Goal: Information Seeking & Learning: Check status

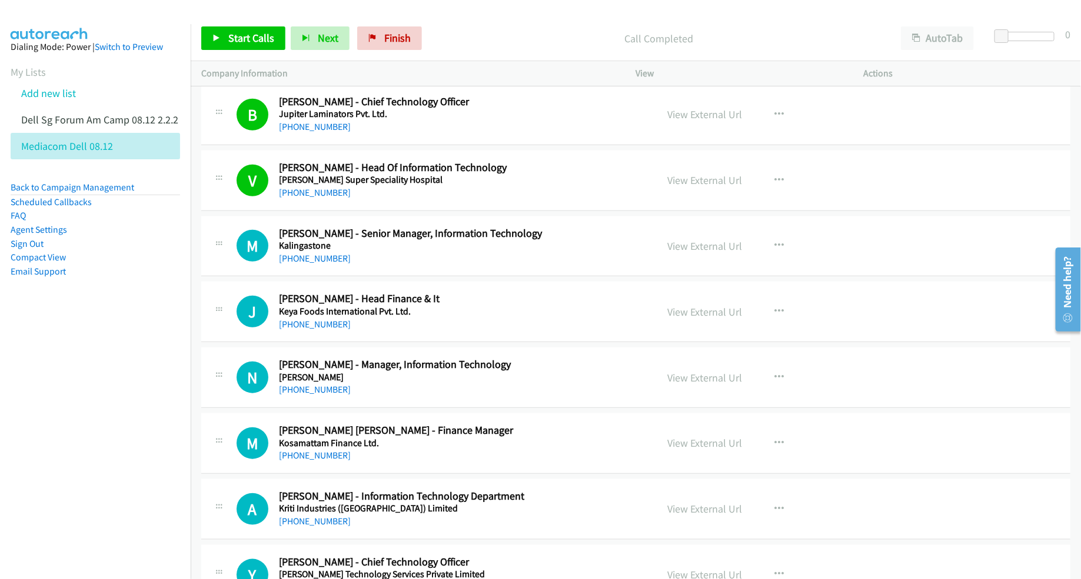
scroll to position [4706, 0]
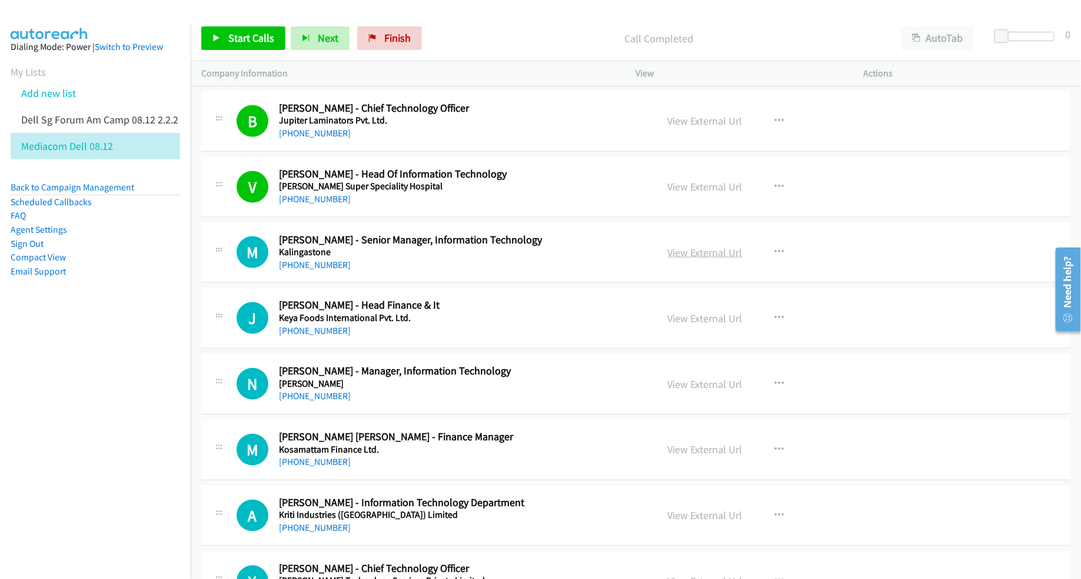
click at [679, 259] on link "View External Url" at bounding box center [705, 253] width 75 height 14
click at [693, 325] on link "View External Url" at bounding box center [705, 319] width 75 height 14
click at [688, 391] on link "View External Url" at bounding box center [705, 385] width 75 height 14
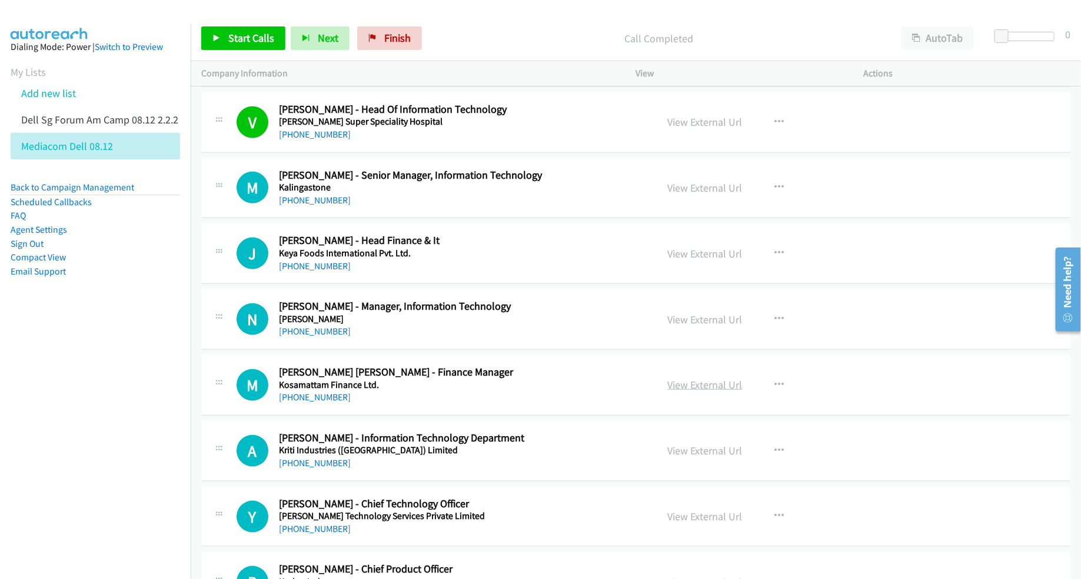
scroll to position [4780, 0]
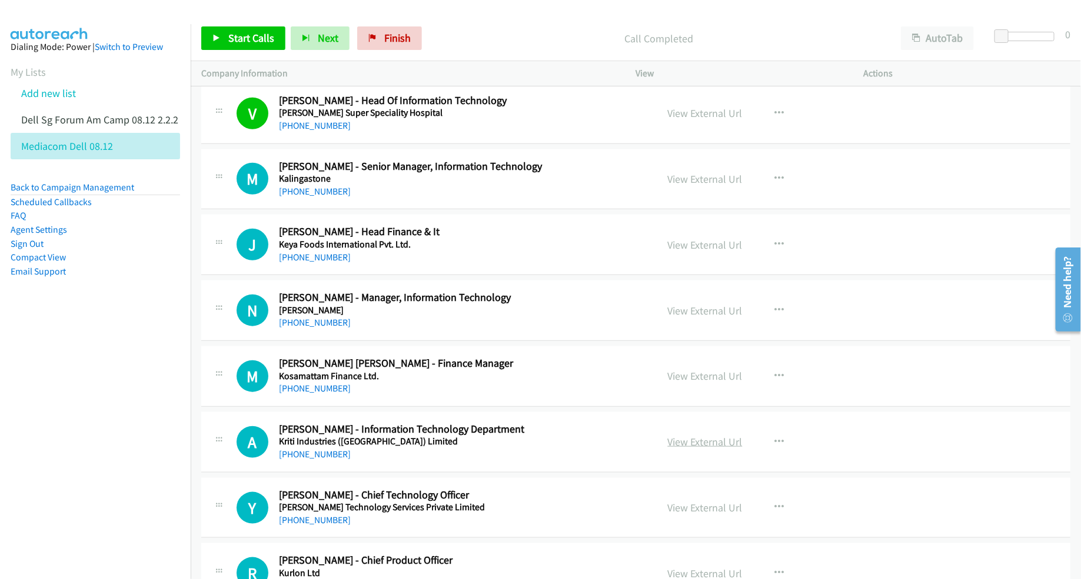
click at [681, 449] on link "View External Url" at bounding box center [705, 442] width 75 height 14
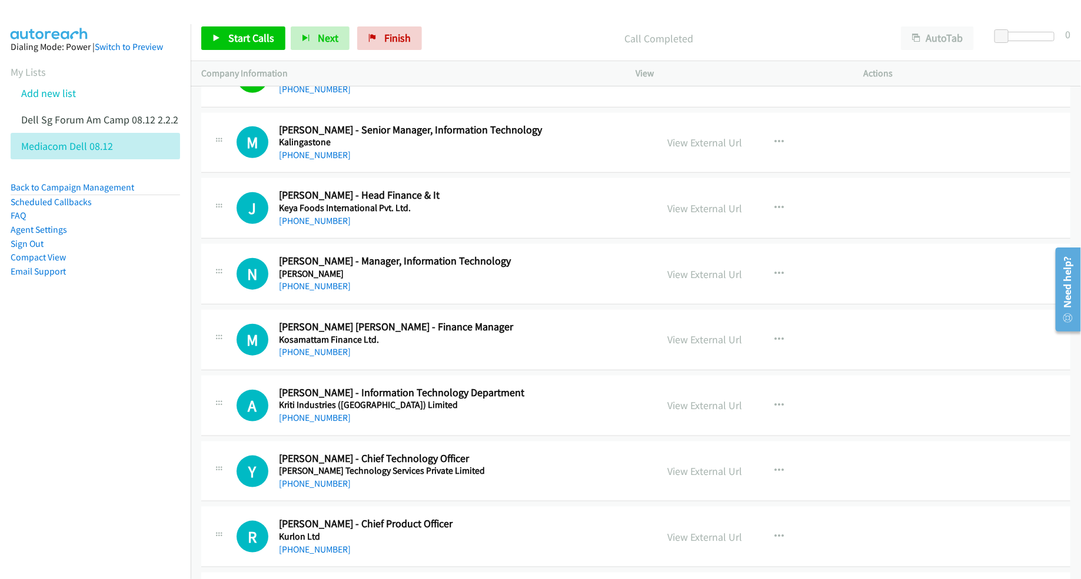
scroll to position [4854, 0]
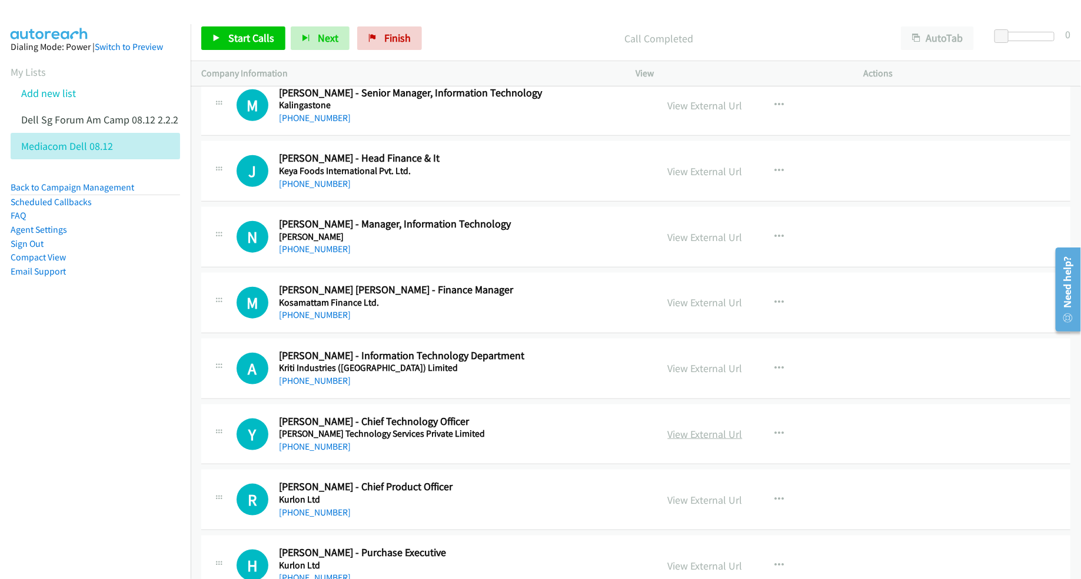
click at [698, 441] on link "View External Url" at bounding box center [705, 435] width 75 height 14
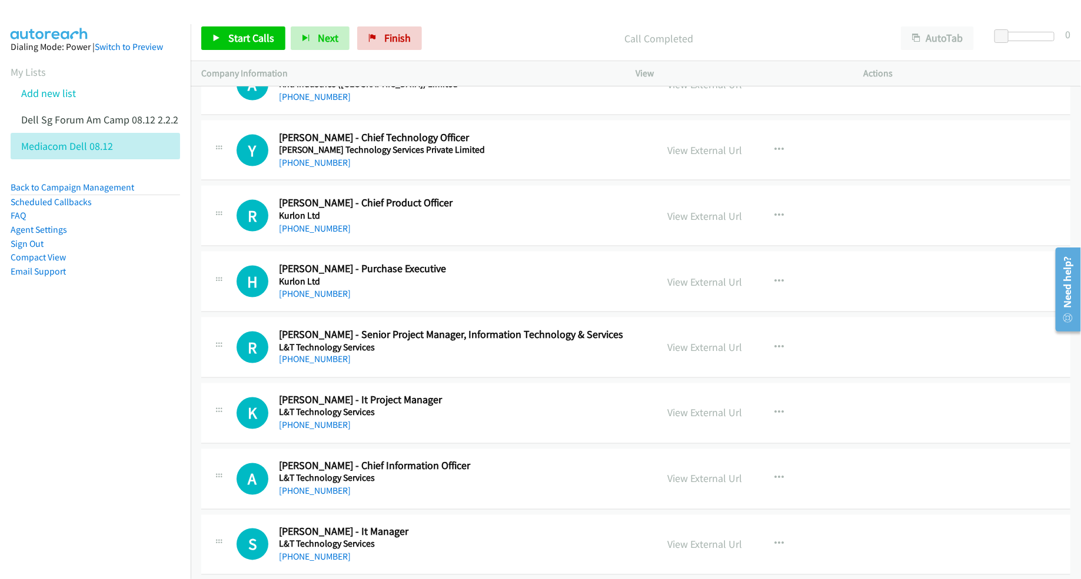
scroll to position [5148, 0]
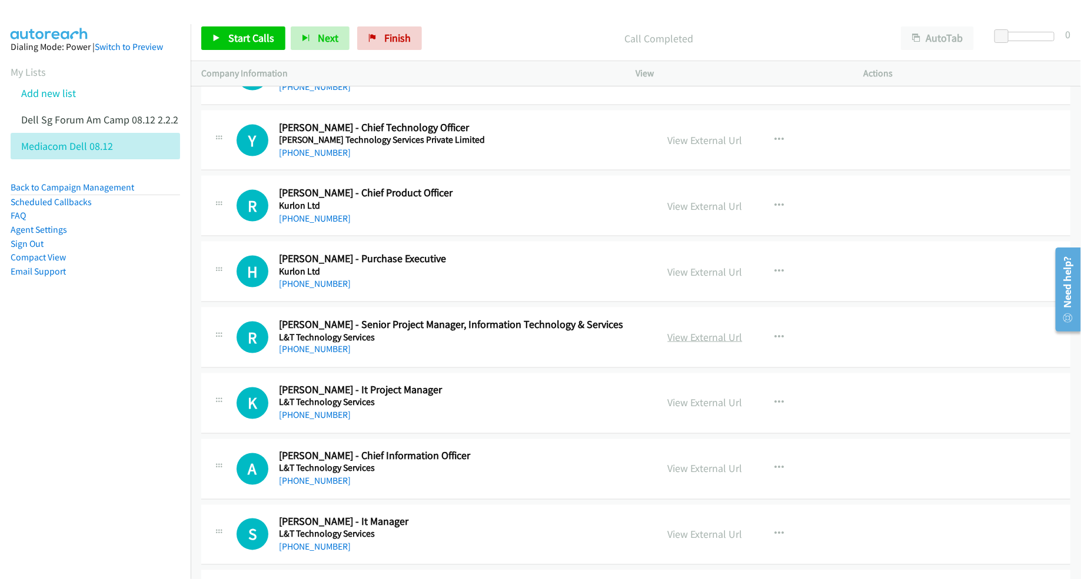
click at [684, 344] on link "View External Url" at bounding box center [705, 338] width 75 height 14
click at [678, 410] on link "View External Url" at bounding box center [705, 404] width 75 height 14
click at [695, 476] on link "View External Url" at bounding box center [705, 469] width 75 height 14
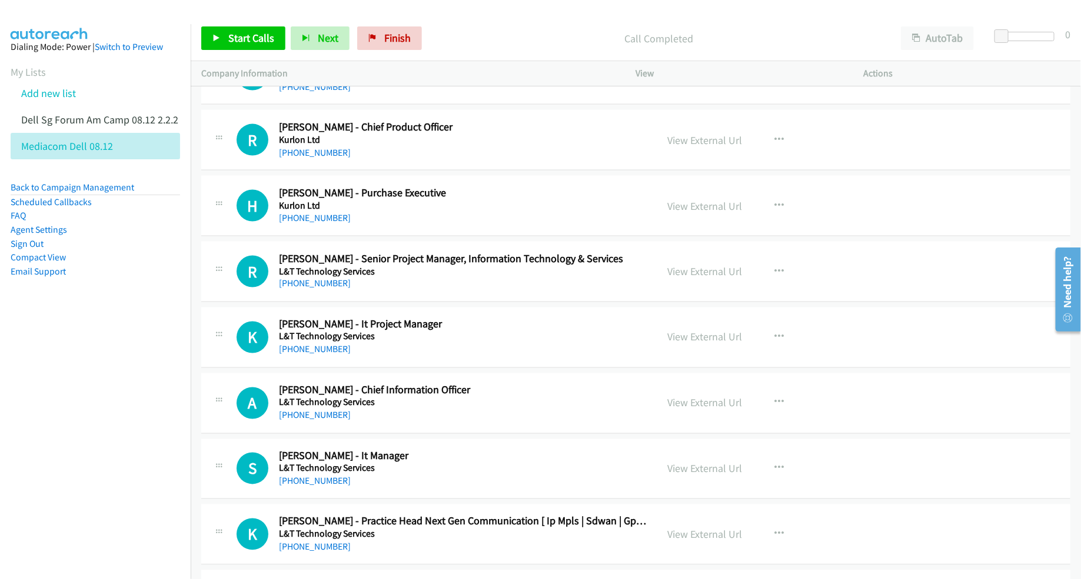
scroll to position [5221, 0]
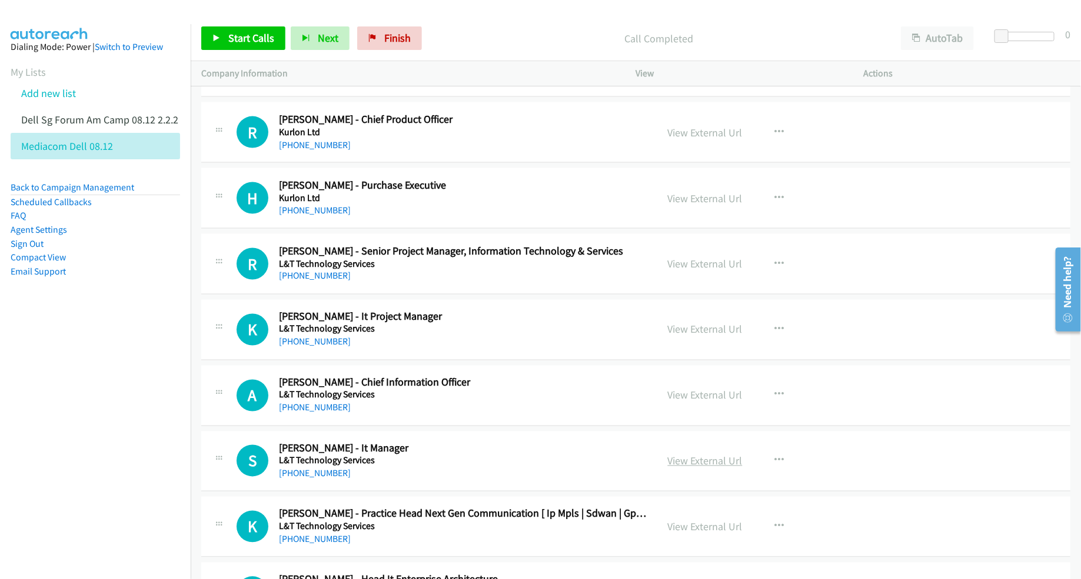
click at [683, 468] on link "View External Url" at bounding box center [705, 462] width 75 height 14
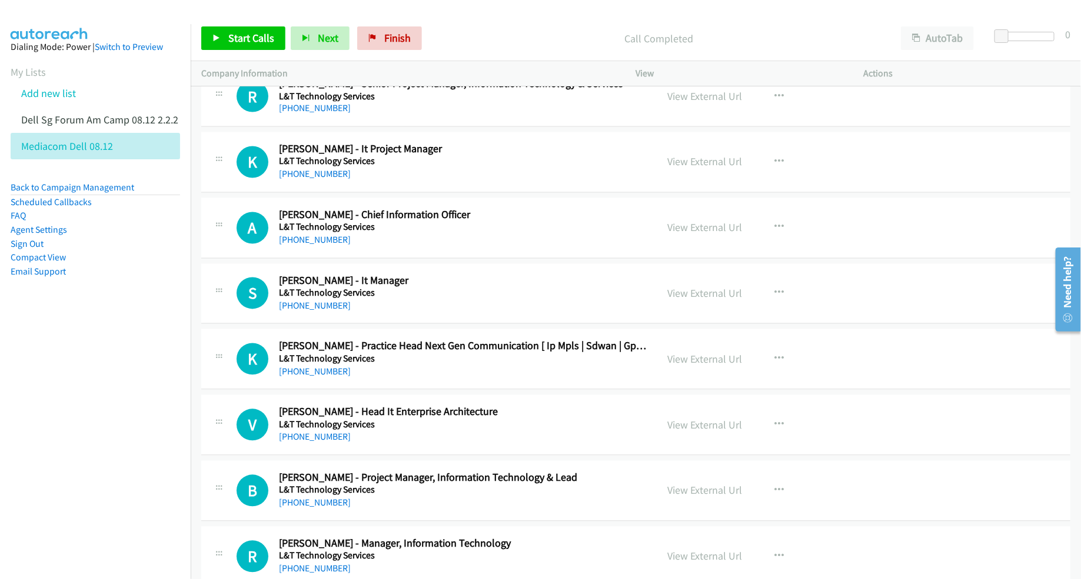
scroll to position [5442, 0]
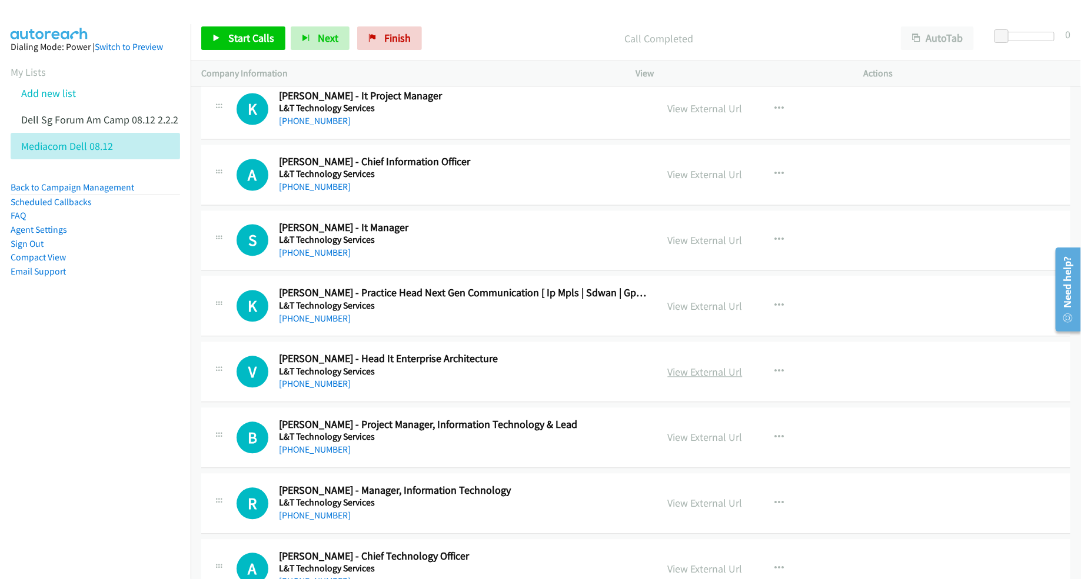
click at [680, 379] on link "View External Url" at bounding box center [705, 373] width 75 height 14
click at [692, 445] on link "View External Url" at bounding box center [705, 438] width 75 height 14
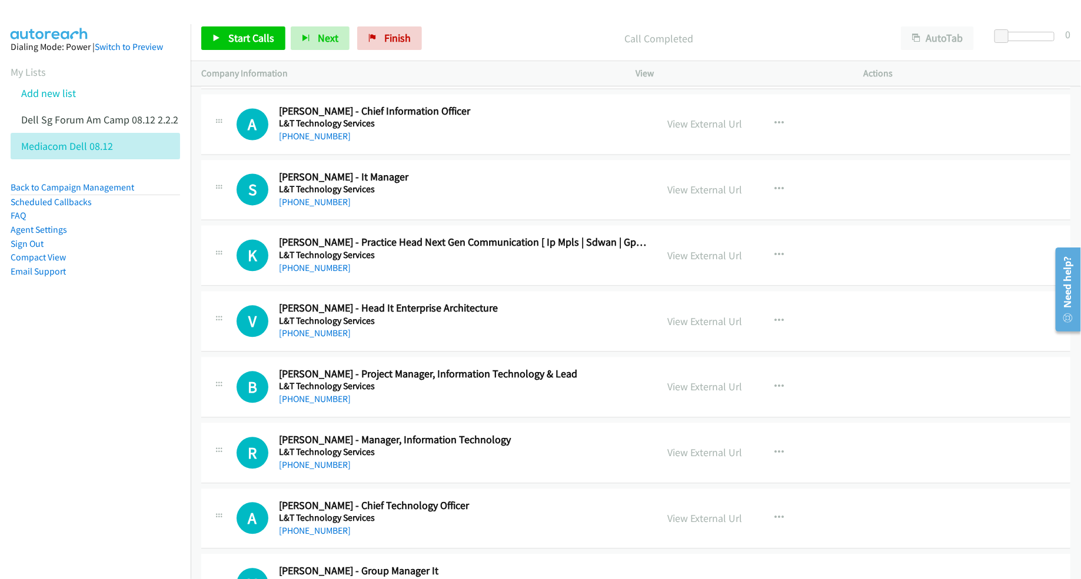
scroll to position [5589, 0]
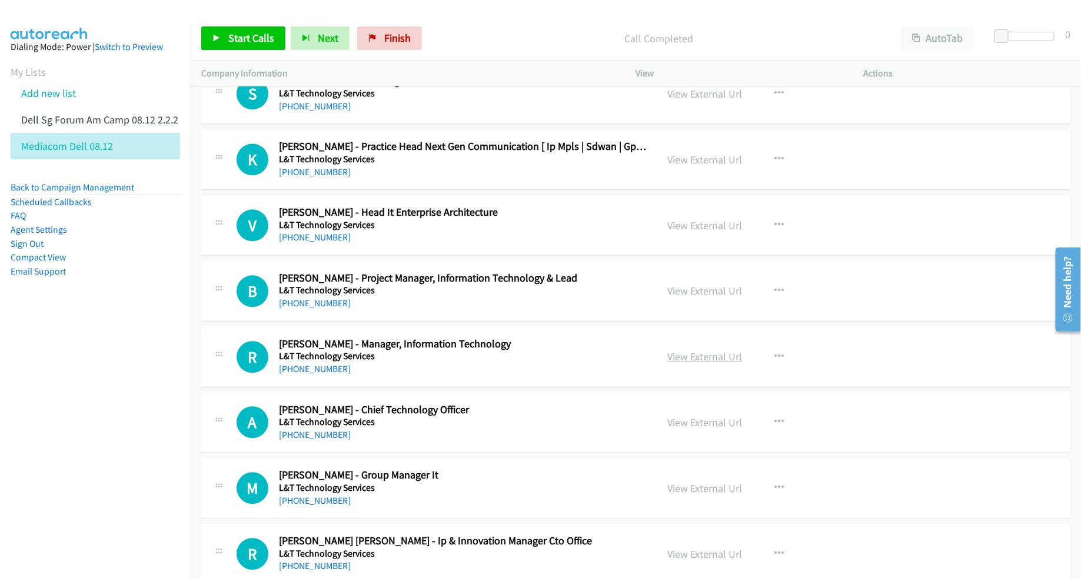
click at [678, 364] on link "View External Url" at bounding box center [705, 357] width 75 height 14
click at [674, 429] on link "View External Url" at bounding box center [705, 423] width 75 height 14
click at [688, 495] on link "View External Url" at bounding box center [705, 489] width 75 height 14
click at [692, 561] on link "View External Url" at bounding box center [705, 555] width 75 height 14
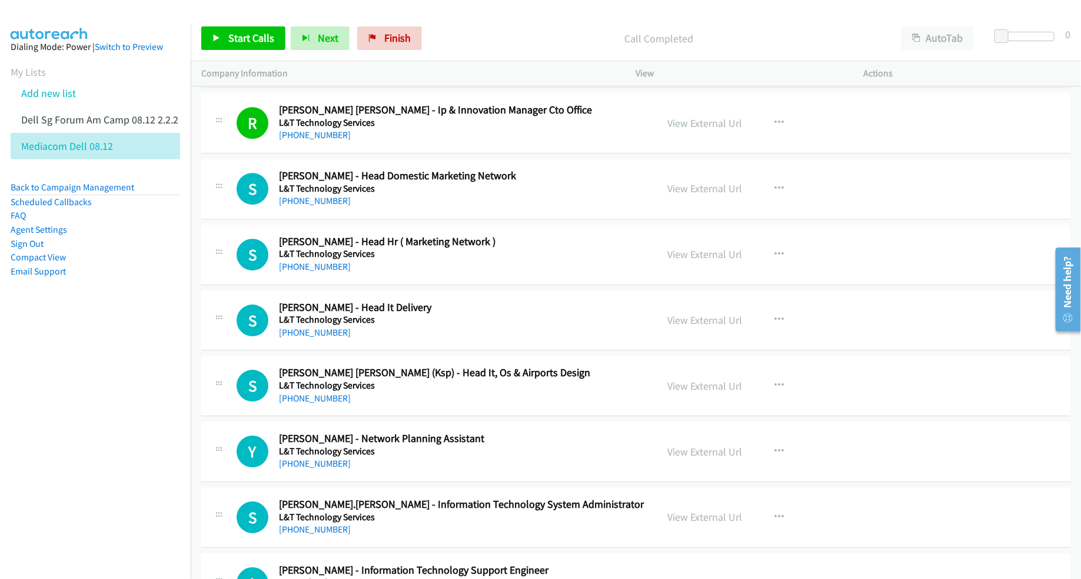
scroll to position [6030, 0]
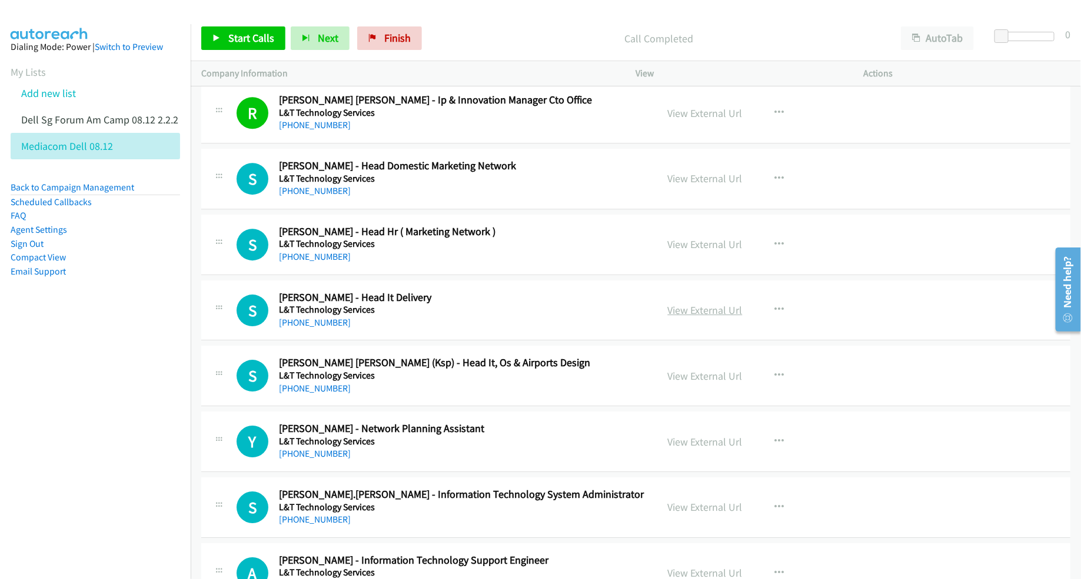
click at [691, 317] on link "View External Url" at bounding box center [705, 311] width 75 height 14
click at [689, 383] on link "View External Url" at bounding box center [705, 376] width 75 height 14
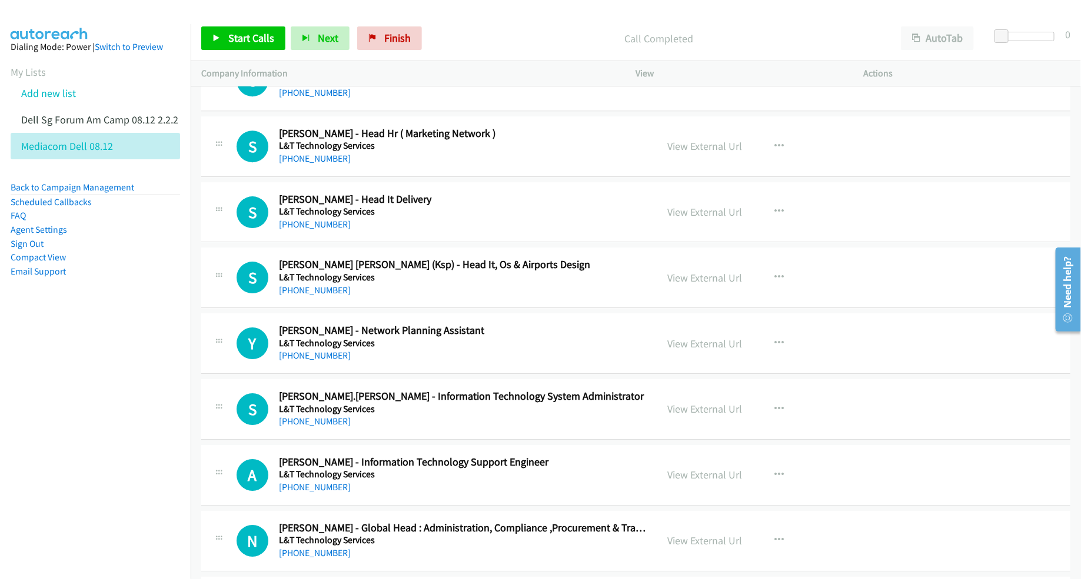
scroll to position [6177, 0]
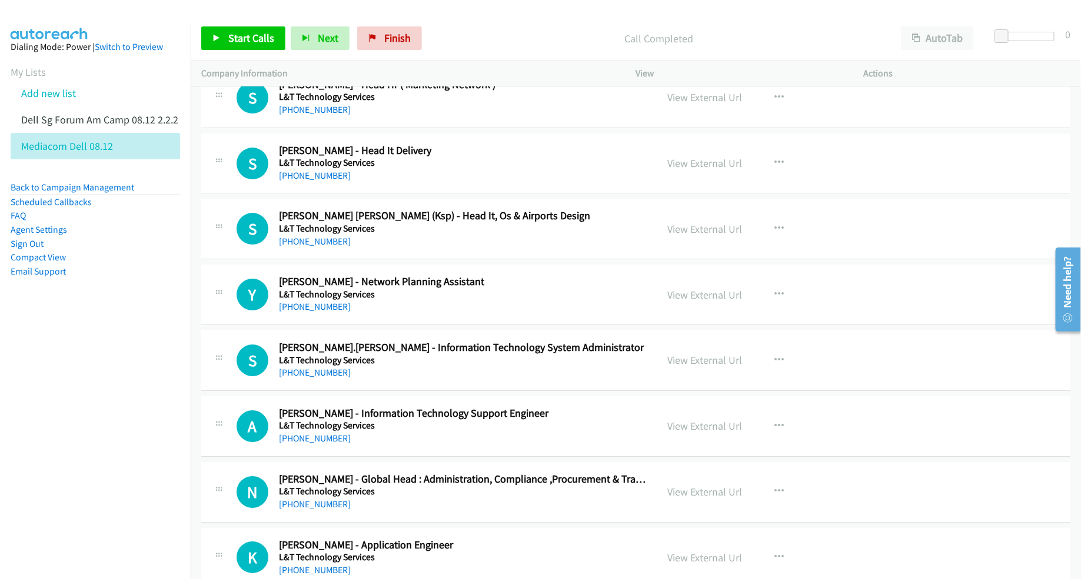
drag, startPoint x: 700, startPoint y: 307, endPoint x: 684, endPoint y: 378, distance: 72.9
click at [695, 367] on link "View External Url" at bounding box center [705, 361] width 75 height 14
click at [698, 302] on link "View External Url" at bounding box center [705, 295] width 75 height 14
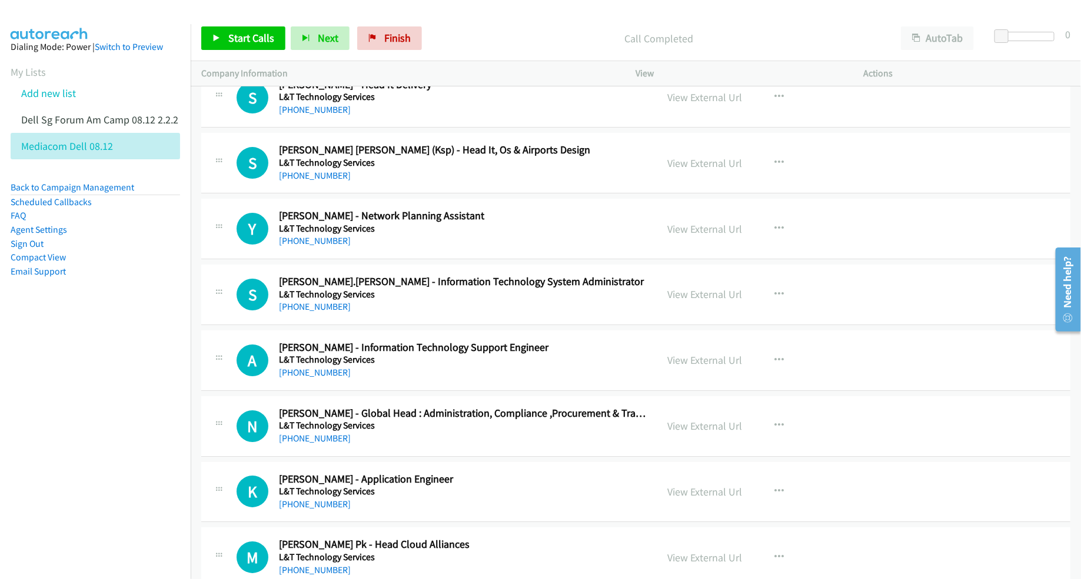
scroll to position [6251, 0]
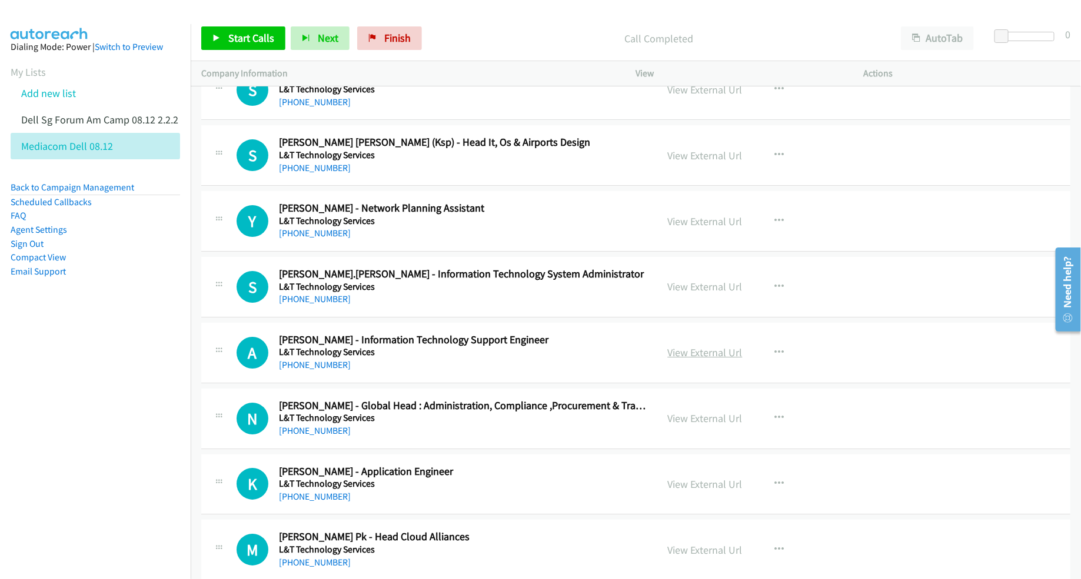
click at [706, 359] on link "View External Url" at bounding box center [705, 353] width 75 height 14
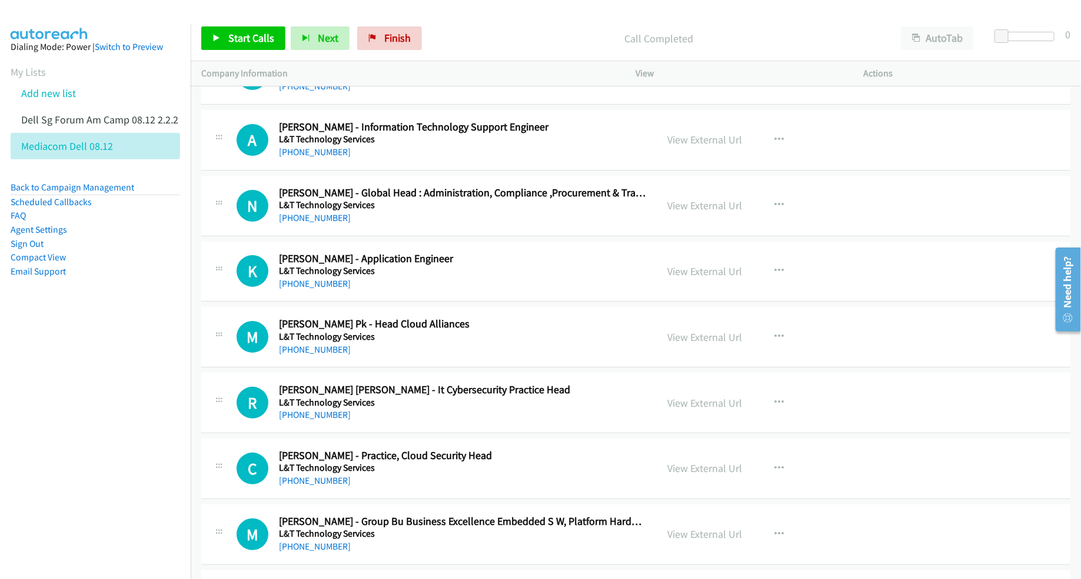
scroll to position [6471, 0]
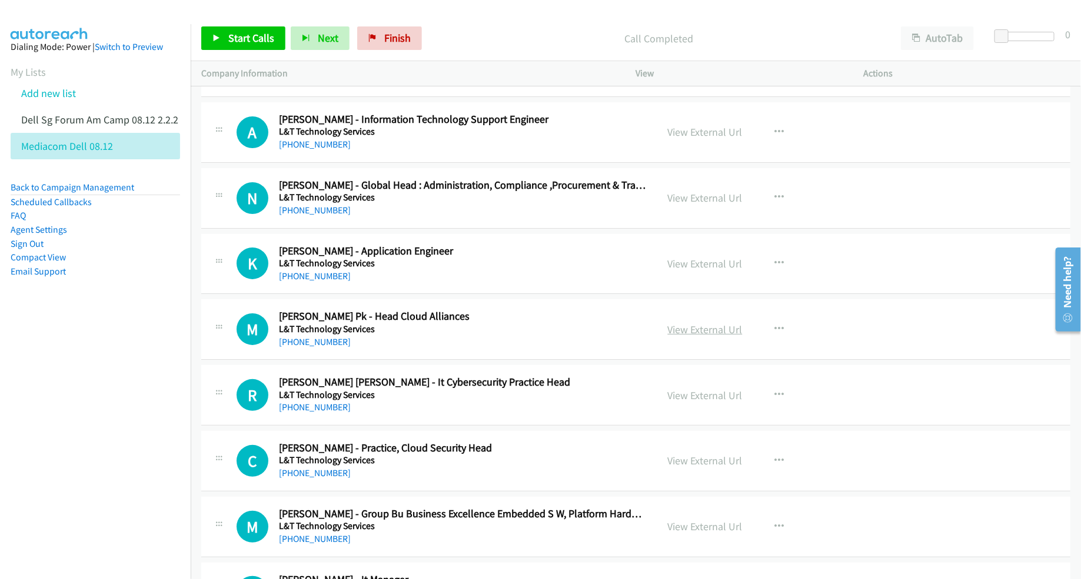
click at [689, 336] on link "View External Url" at bounding box center [705, 330] width 75 height 14
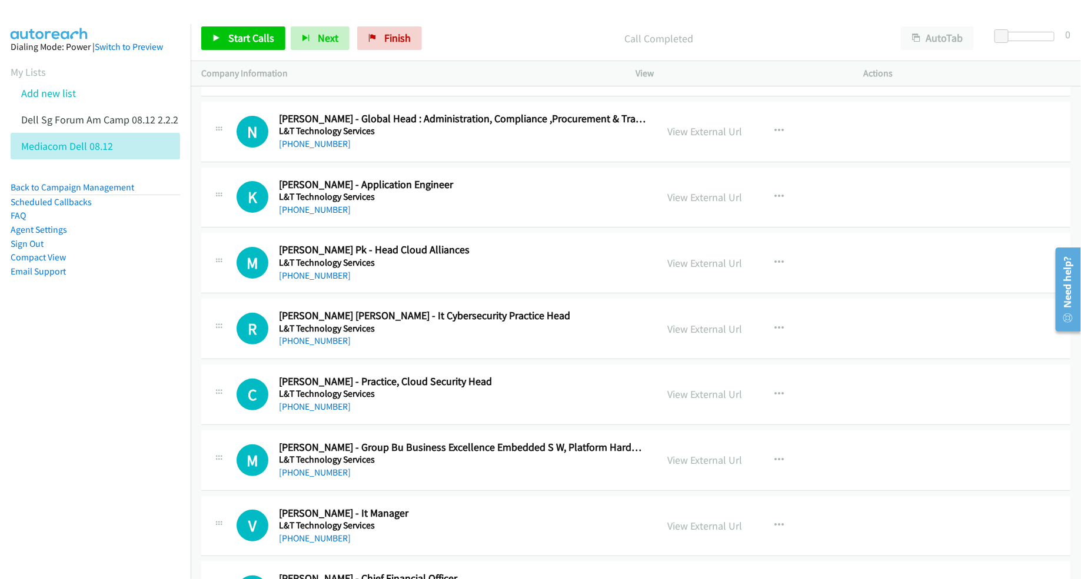
scroll to position [6545, 0]
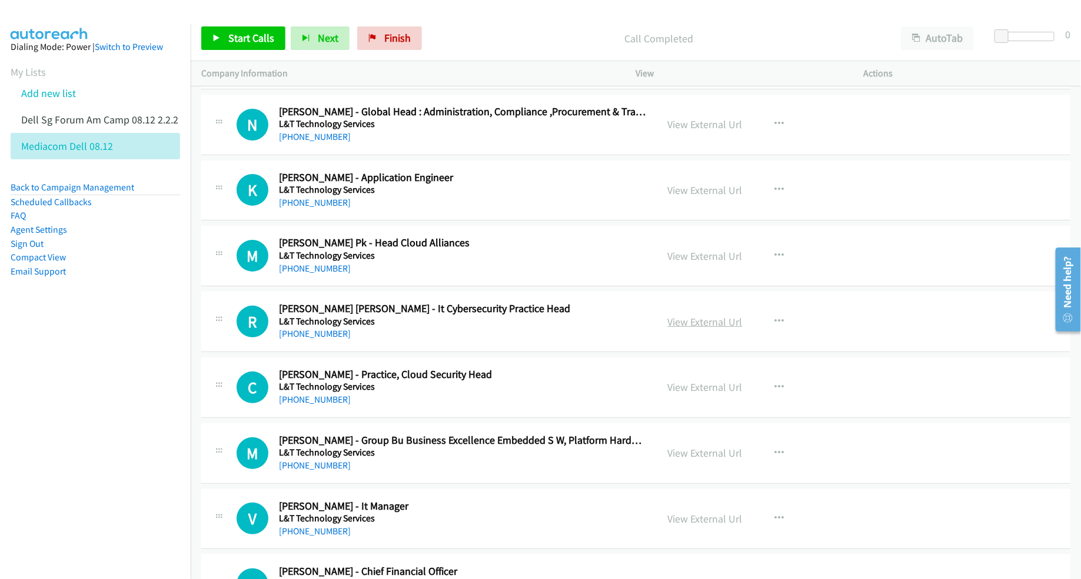
click at [709, 329] on link "View External Url" at bounding box center [705, 322] width 75 height 14
click at [692, 394] on link "View External Url" at bounding box center [705, 388] width 75 height 14
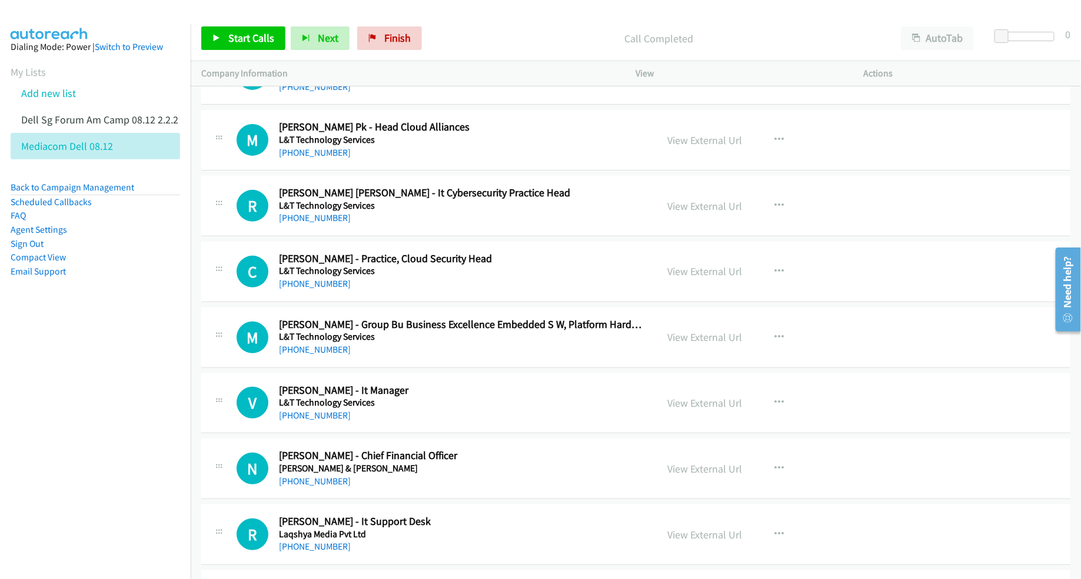
scroll to position [6692, 0]
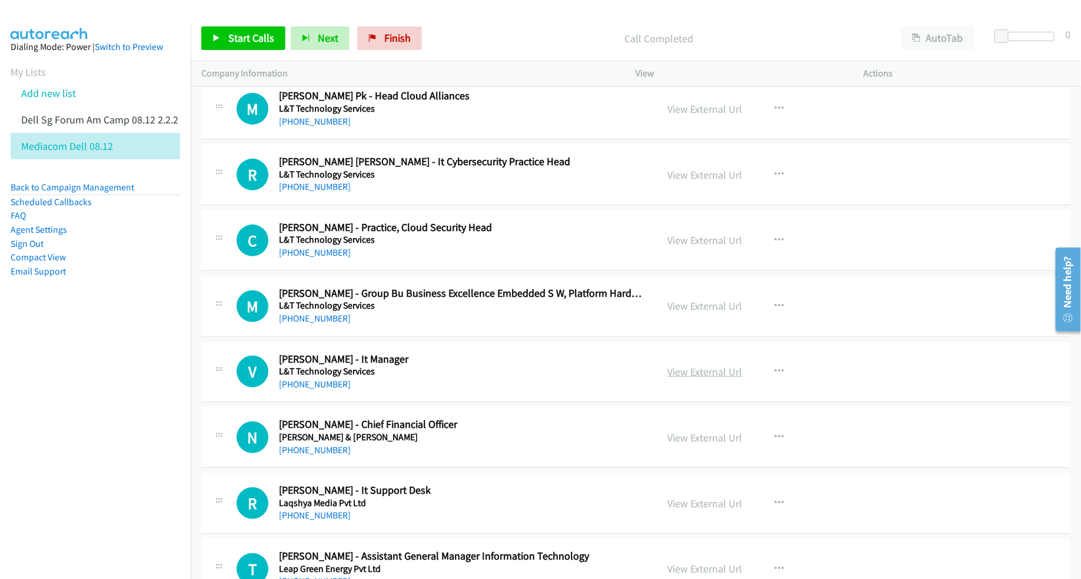
click at [712, 379] on link "View External Url" at bounding box center [705, 372] width 75 height 14
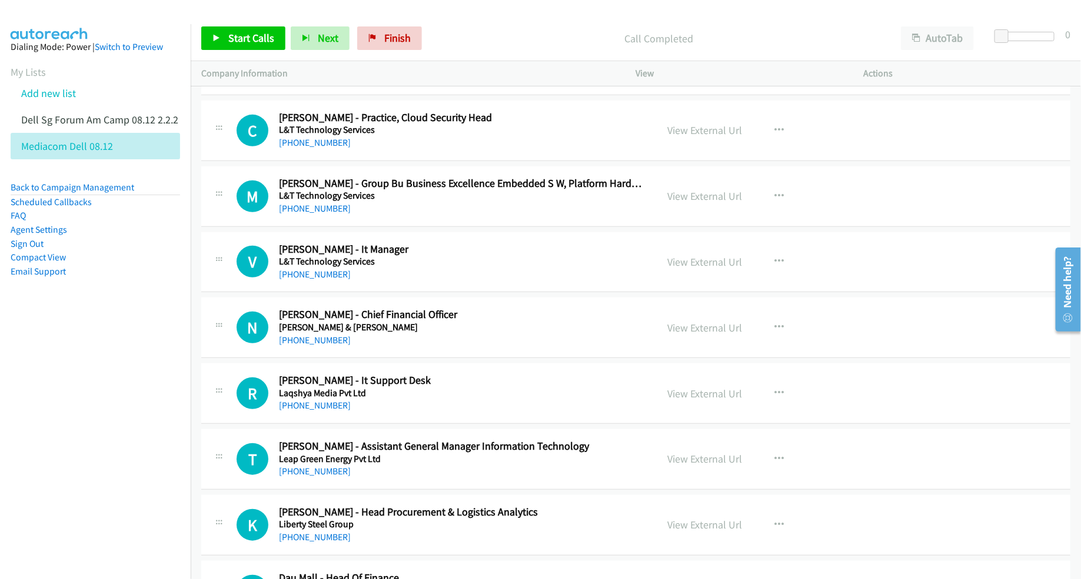
scroll to position [6839, 0]
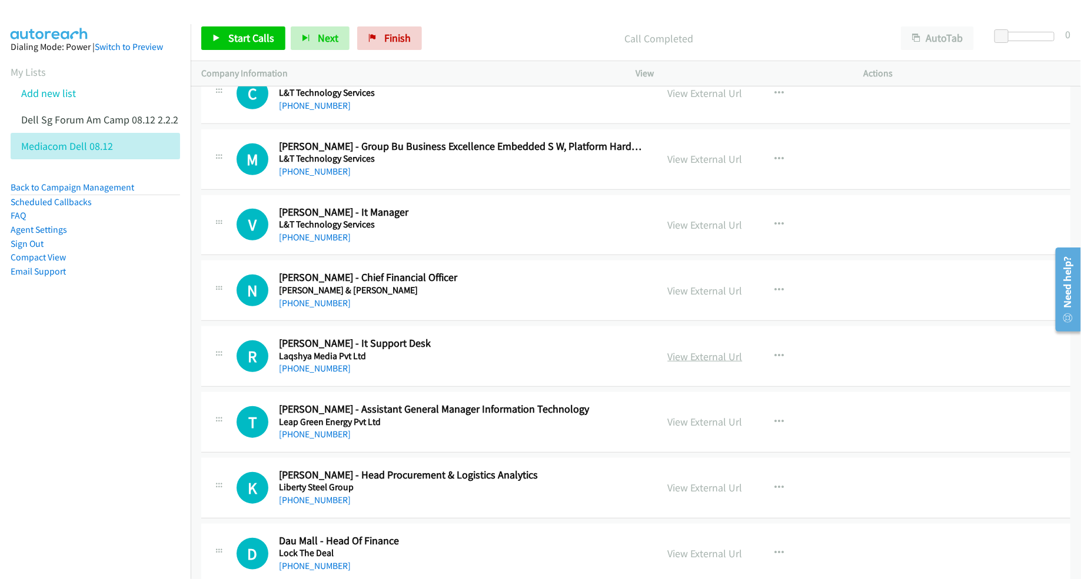
click at [698, 364] on link "View External Url" at bounding box center [705, 357] width 75 height 14
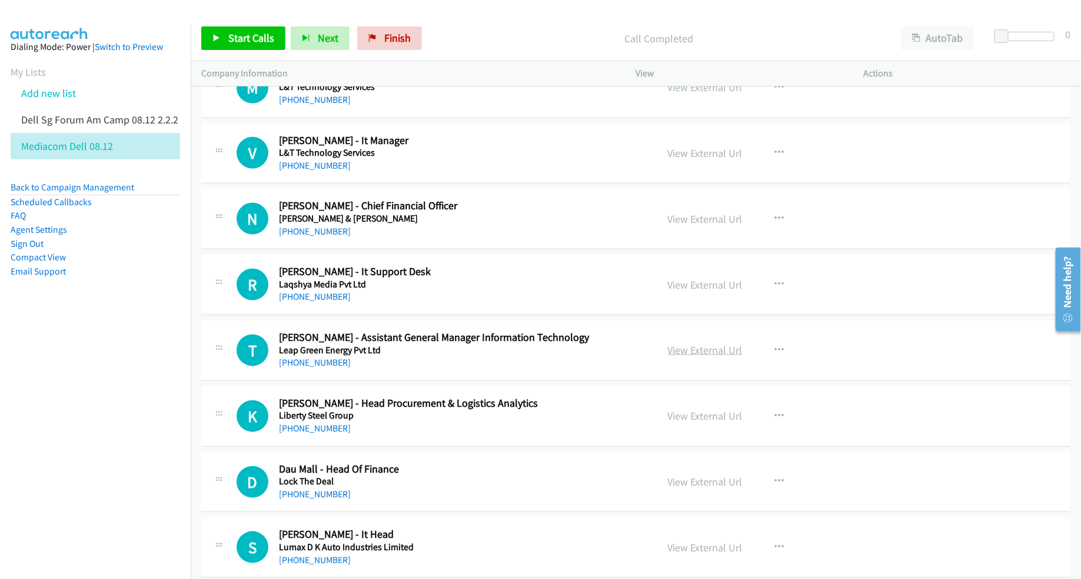
scroll to position [6913, 0]
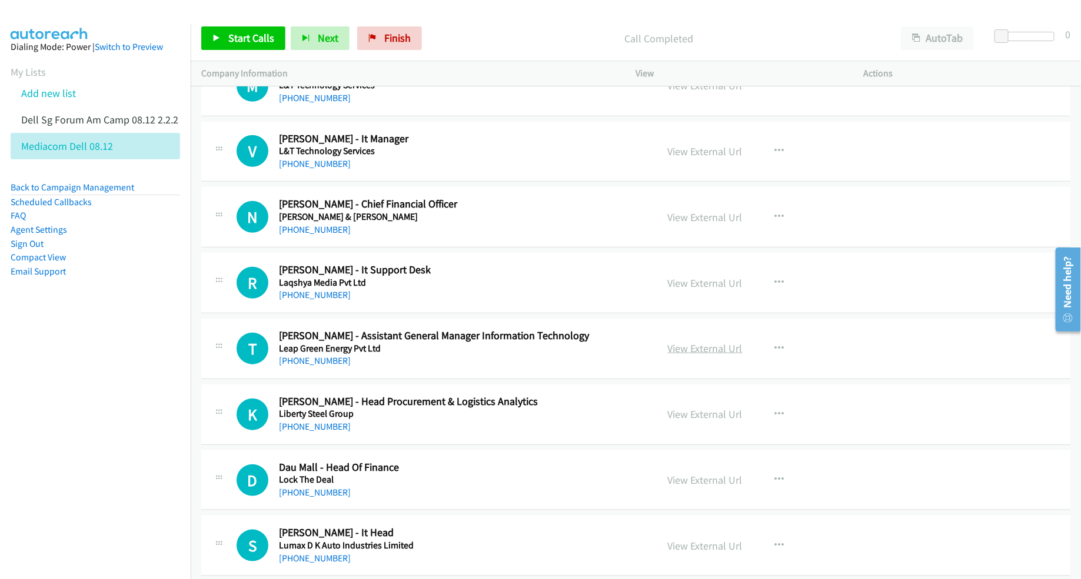
click at [691, 355] on link "View External Url" at bounding box center [705, 349] width 75 height 14
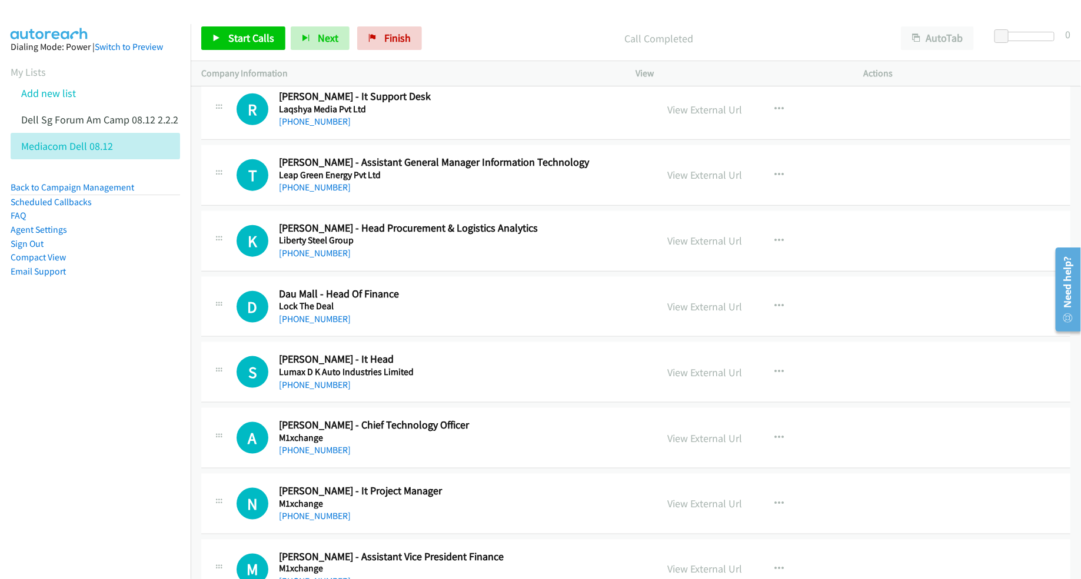
scroll to position [7133, 0]
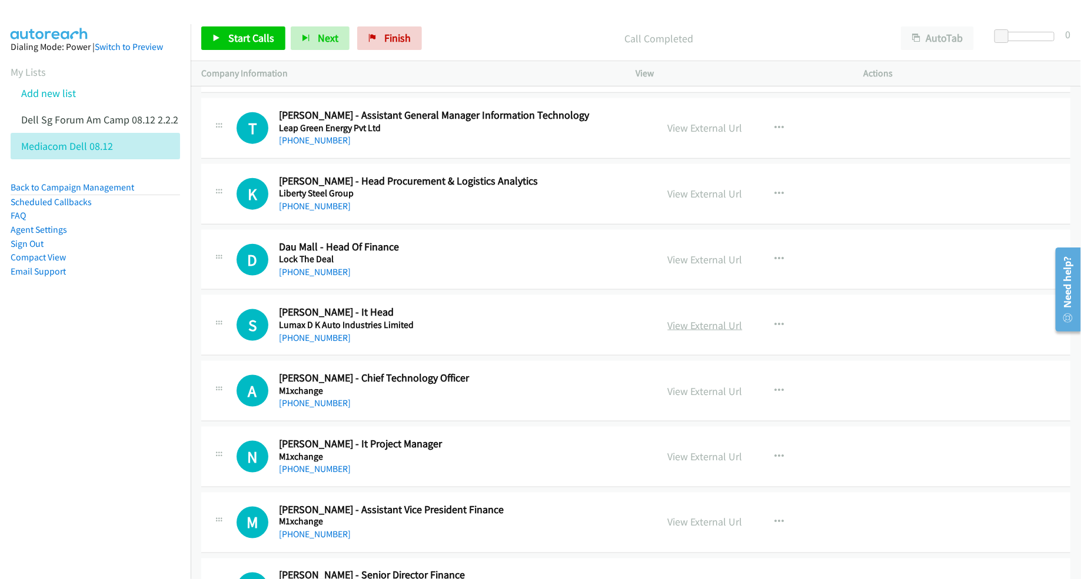
click at [701, 332] on link "View External Url" at bounding box center [705, 326] width 75 height 14
click at [677, 398] on link "View External Url" at bounding box center [705, 392] width 75 height 14
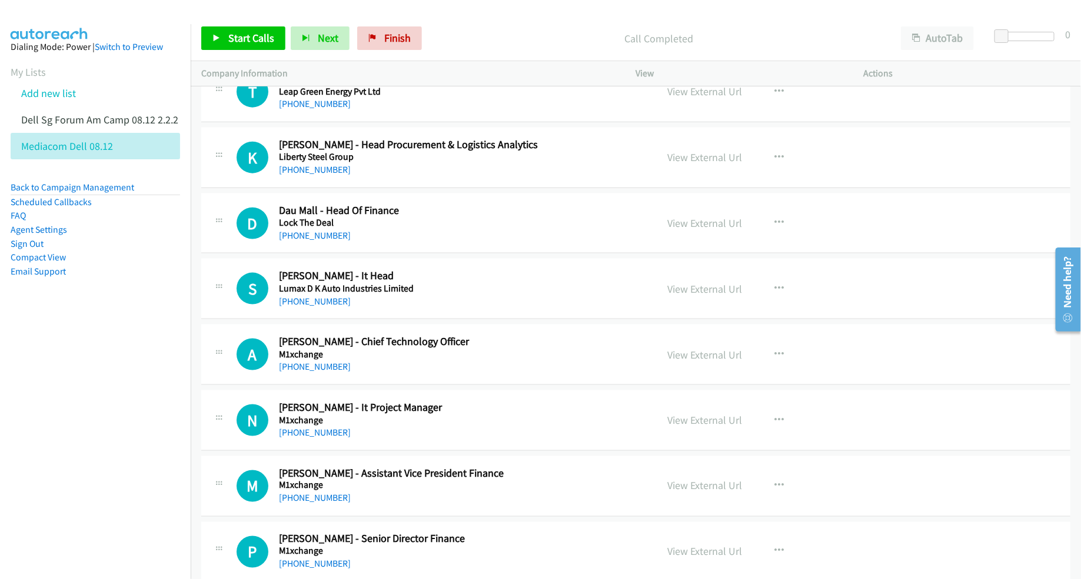
scroll to position [7207, 0]
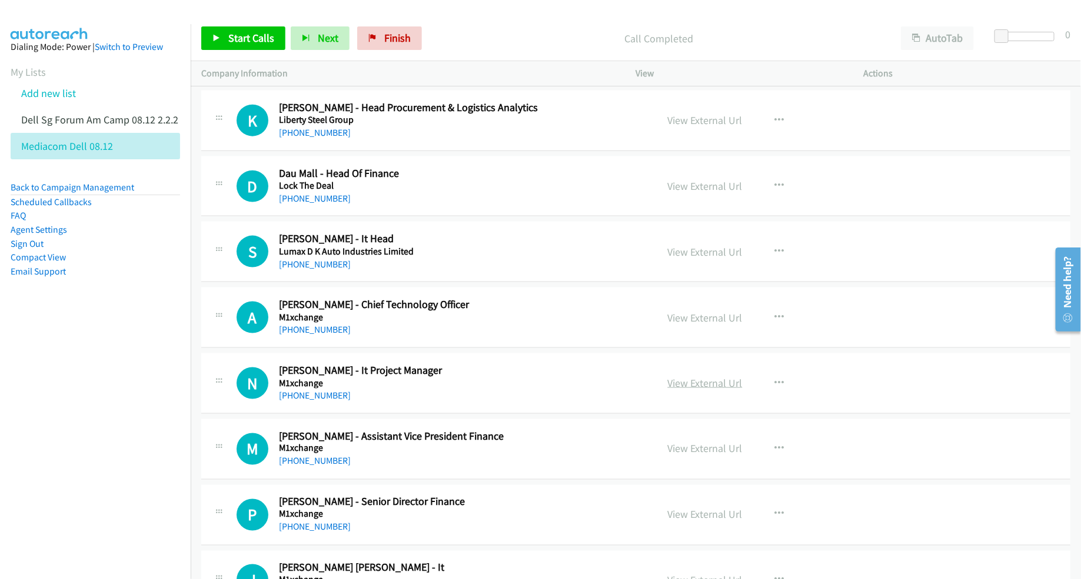
click at [671, 390] on link "View External Url" at bounding box center [705, 384] width 75 height 14
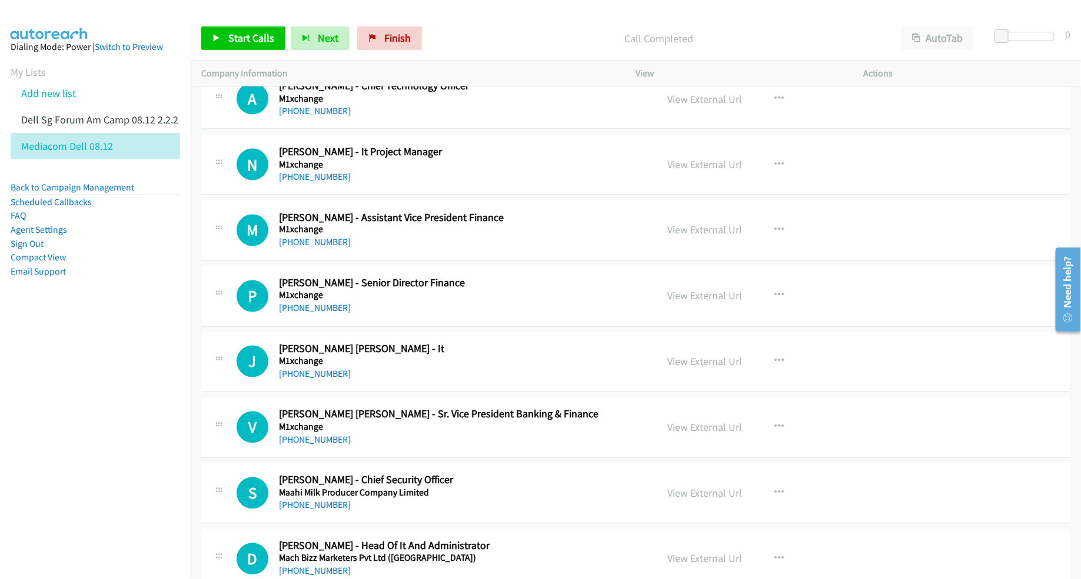
scroll to position [7427, 0]
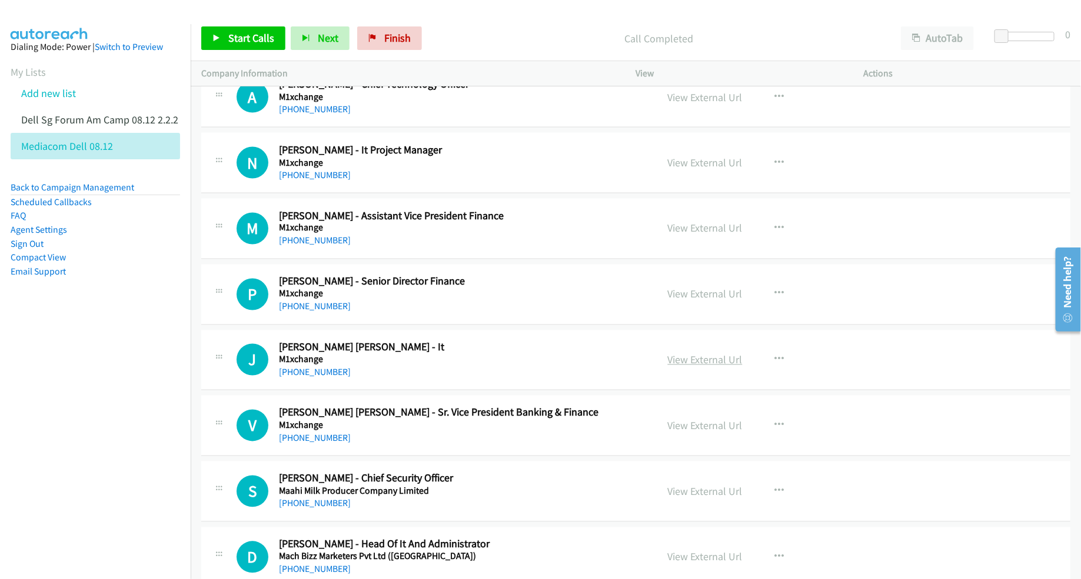
click at [697, 367] on link "View External Url" at bounding box center [705, 361] width 75 height 14
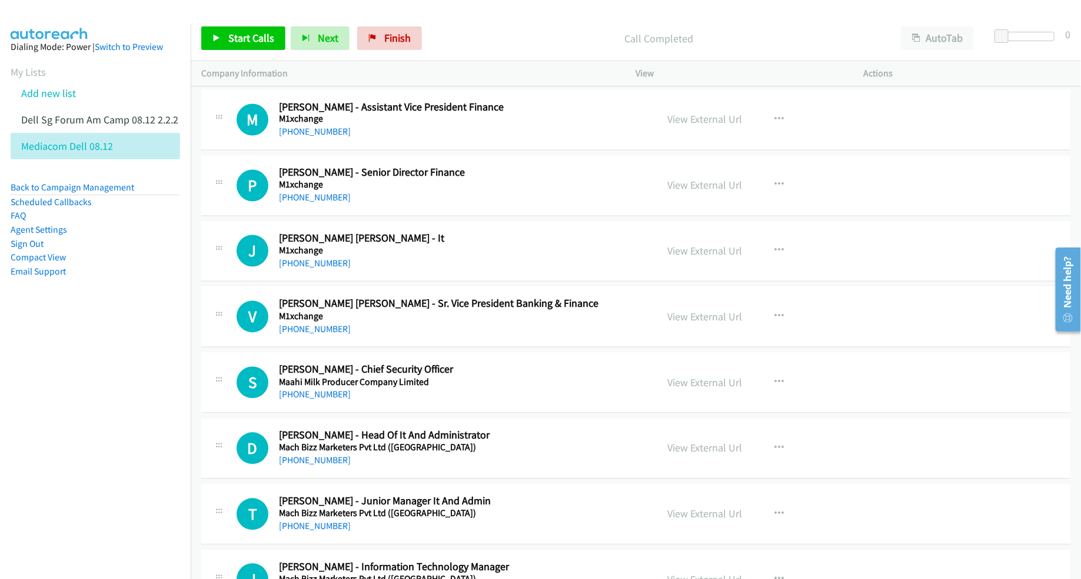
scroll to position [7574, 0]
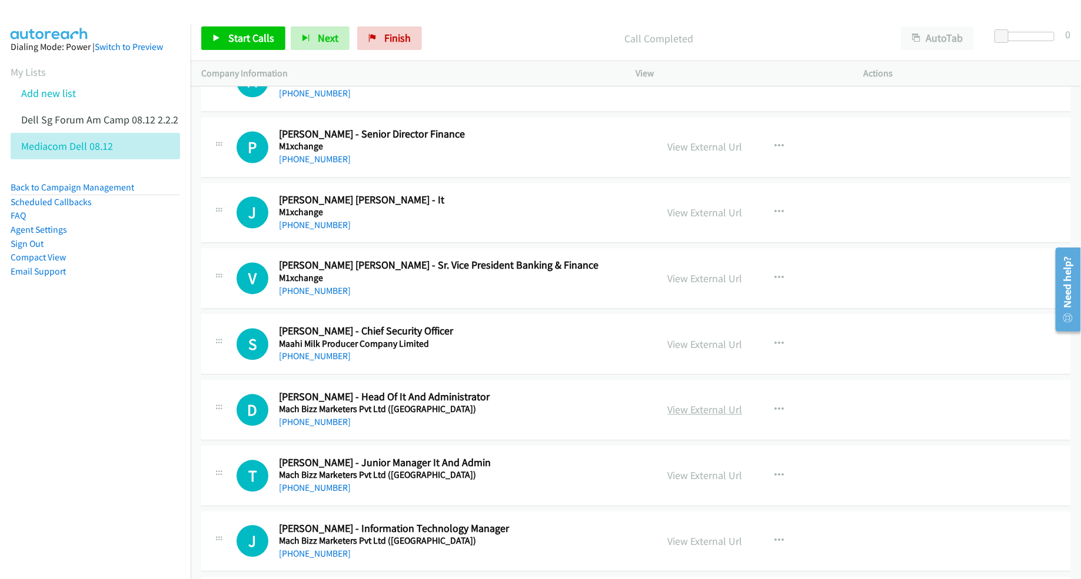
click at [678, 417] on link "View External Url" at bounding box center [705, 411] width 75 height 14
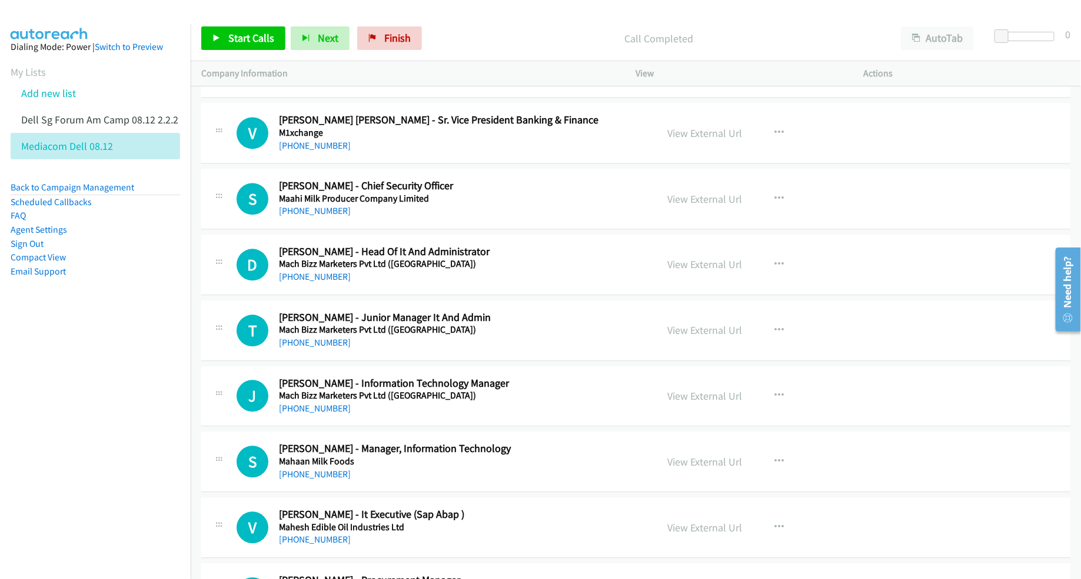
scroll to position [7722, 0]
click at [704, 336] on link "View External Url" at bounding box center [705, 329] width 75 height 14
click at [696, 402] on link "View External Url" at bounding box center [705, 395] width 75 height 14
click at [681, 468] on link "View External Url" at bounding box center [705, 461] width 75 height 14
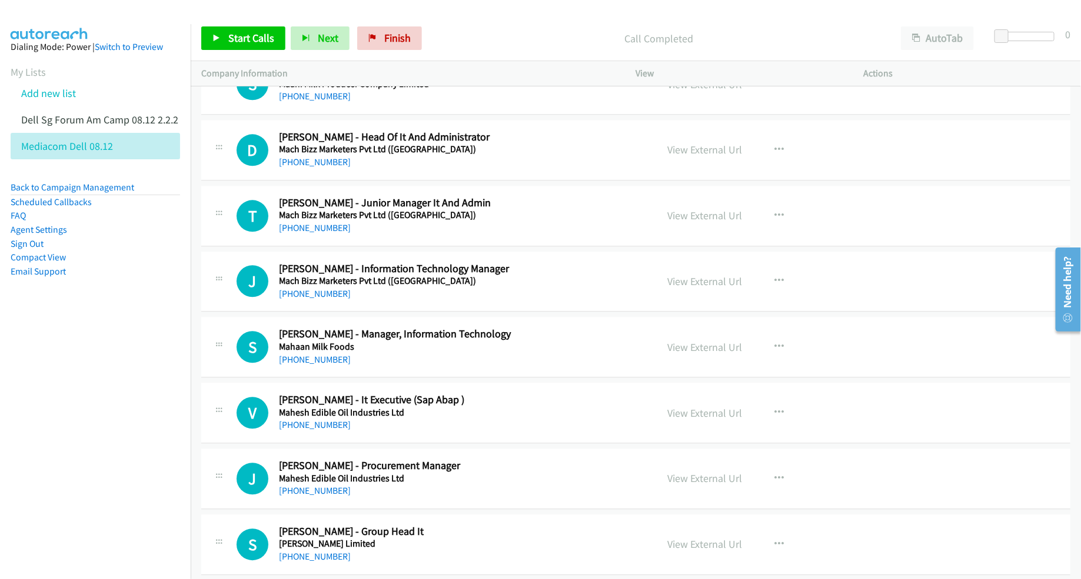
scroll to position [7869, 0]
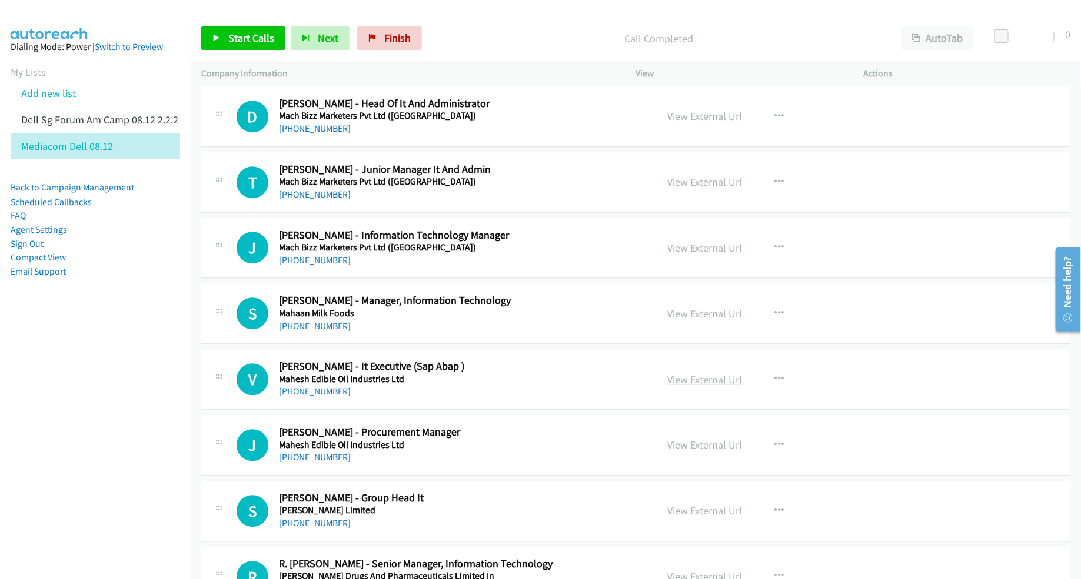
click at [695, 387] on link "View External Url" at bounding box center [705, 380] width 75 height 14
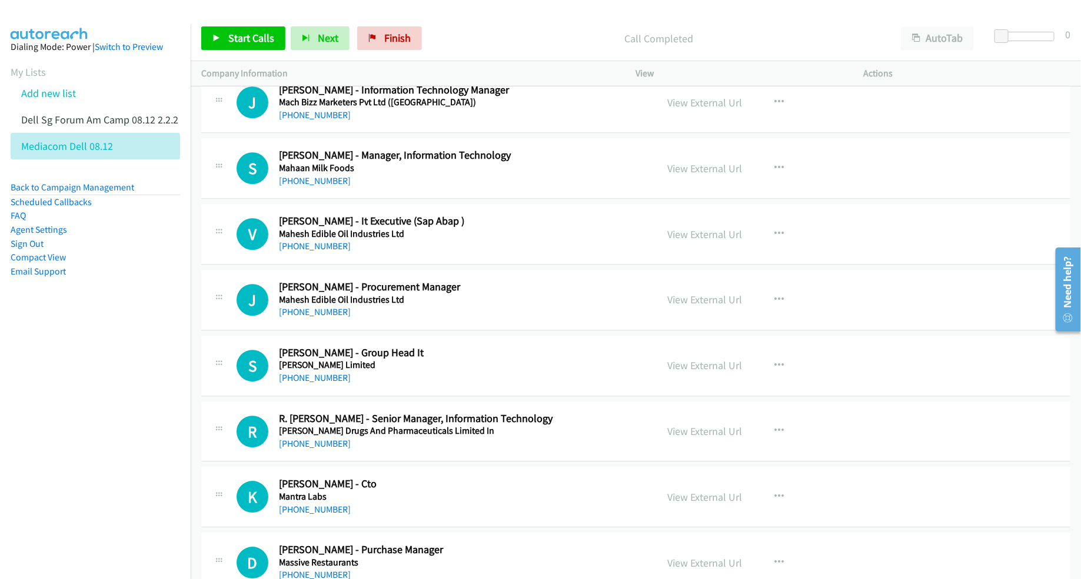
scroll to position [8016, 0]
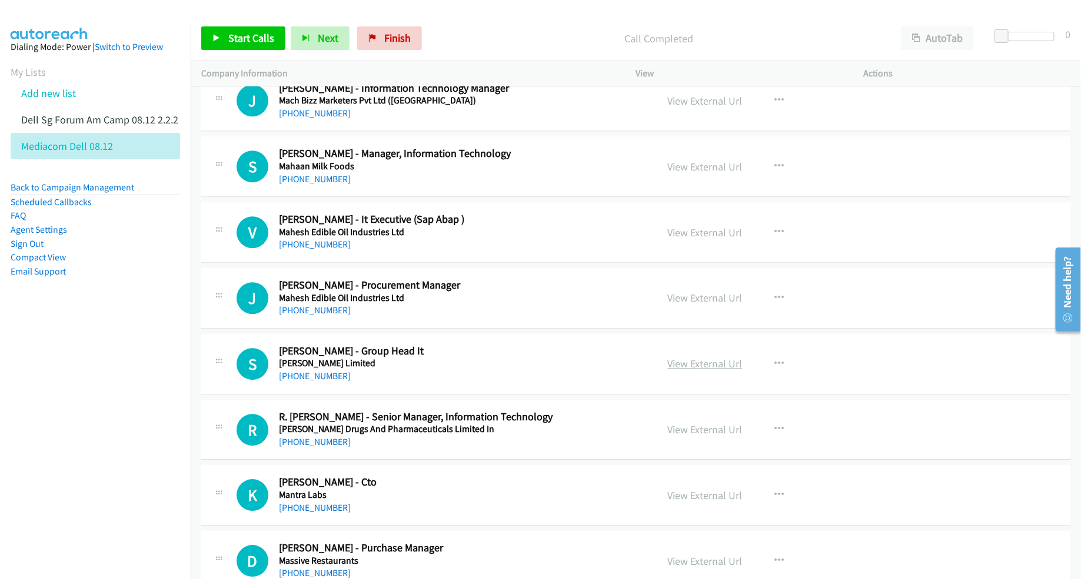
click at [699, 371] on link "View External Url" at bounding box center [705, 364] width 75 height 14
click at [678, 437] on link "View External Url" at bounding box center [705, 430] width 75 height 14
click at [693, 502] on link "View External Url" at bounding box center [705, 496] width 75 height 14
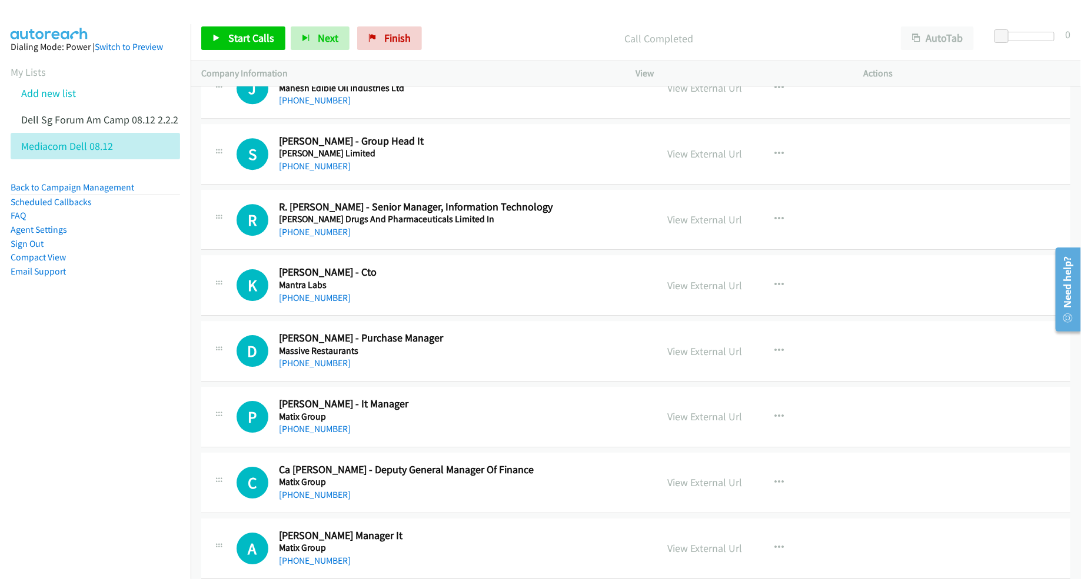
scroll to position [8236, 0]
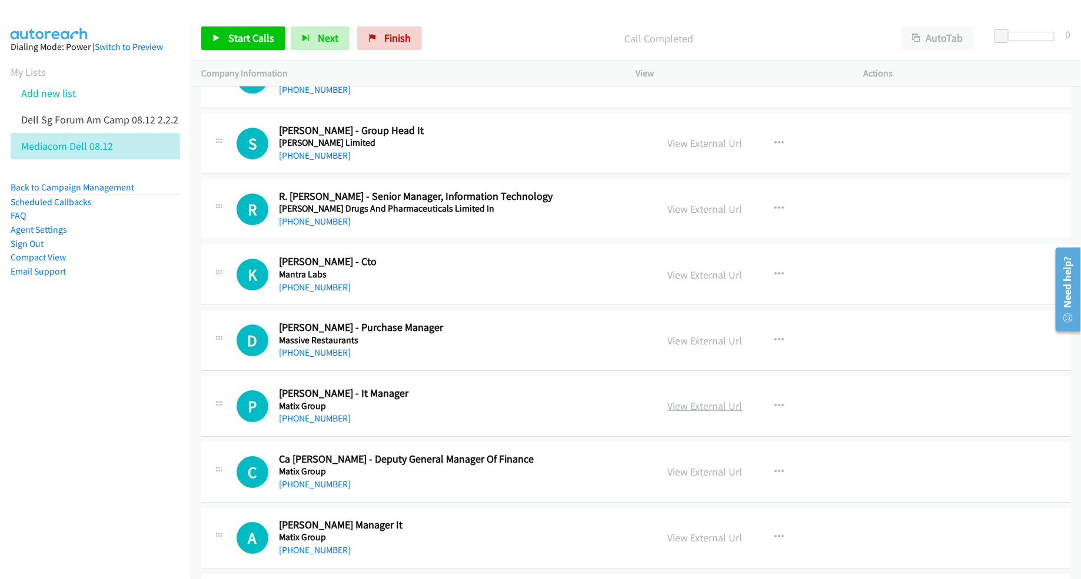
click at [706, 413] on link "View External Url" at bounding box center [705, 406] width 75 height 14
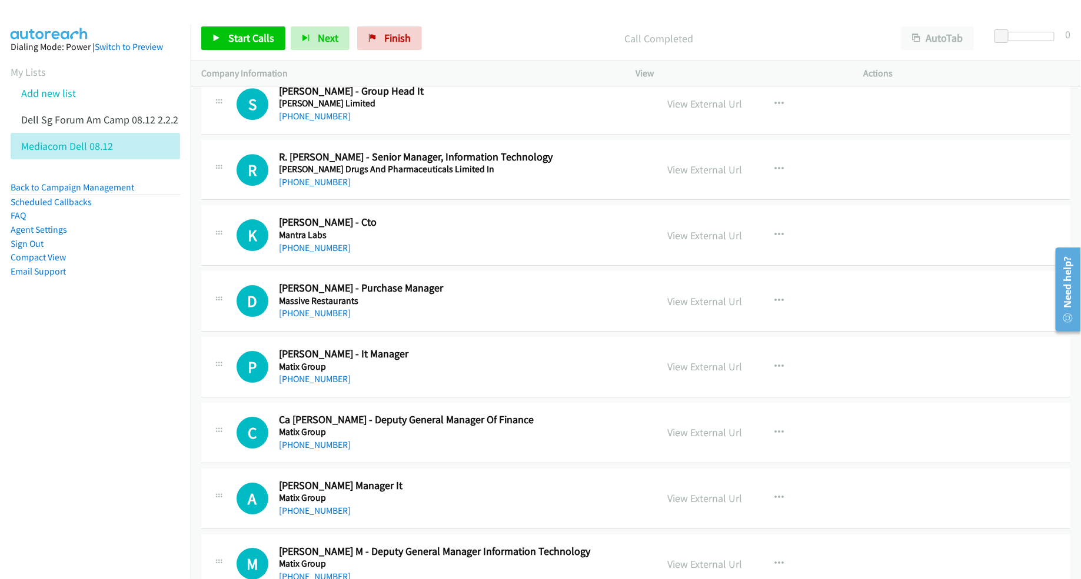
scroll to position [8383, 0]
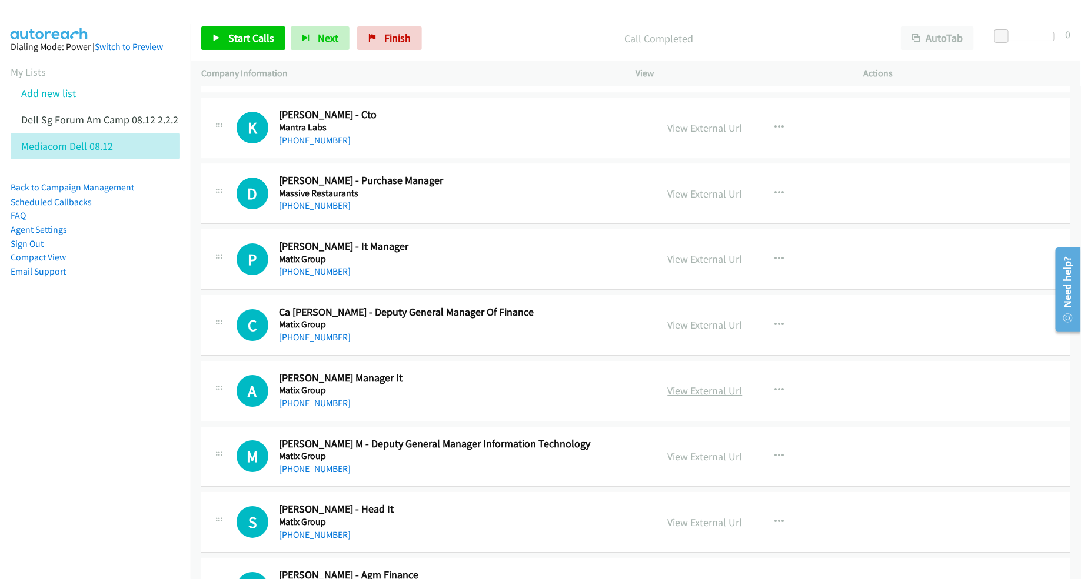
click at [688, 398] on link "View External Url" at bounding box center [705, 391] width 75 height 14
drag, startPoint x: 710, startPoint y: 465, endPoint x: 701, endPoint y: 517, distance: 51.8
click at [693, 529] on link "View External Url" at bounding box center [705, 523] width 75 height 14
click at [701, 464] on link "View External Url" at bounding box center [705, 457] width 75 height 14
